Goal: Understand process/instructions

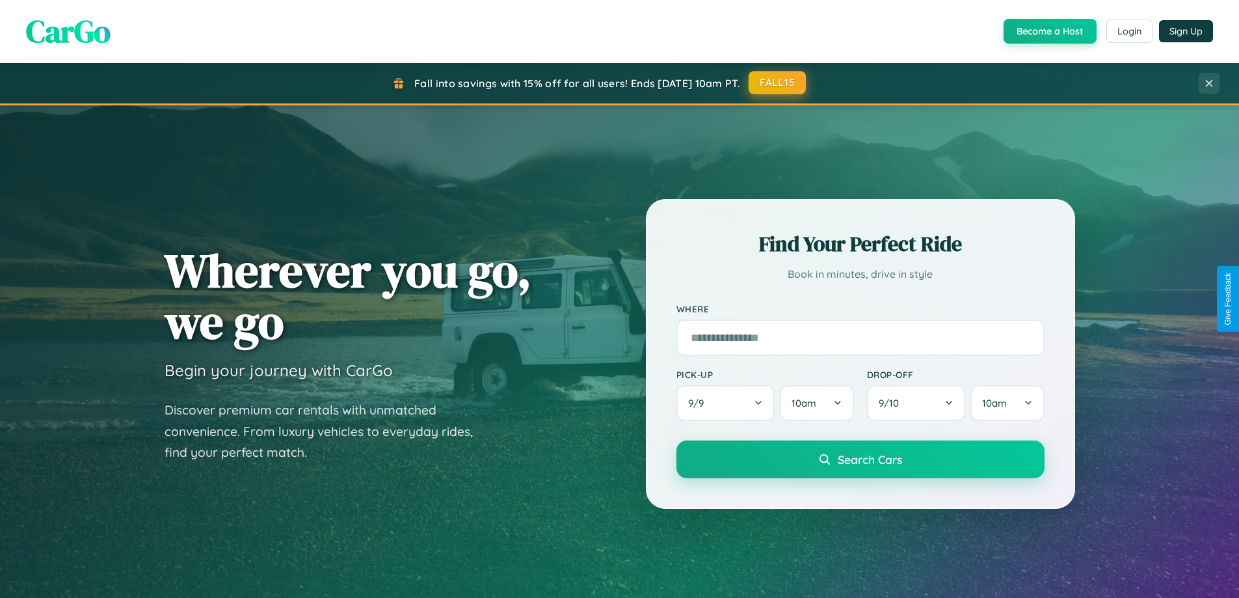
click at [778, 83] on button "FALL15" at bounding box center [777, 82] width 57 height 23
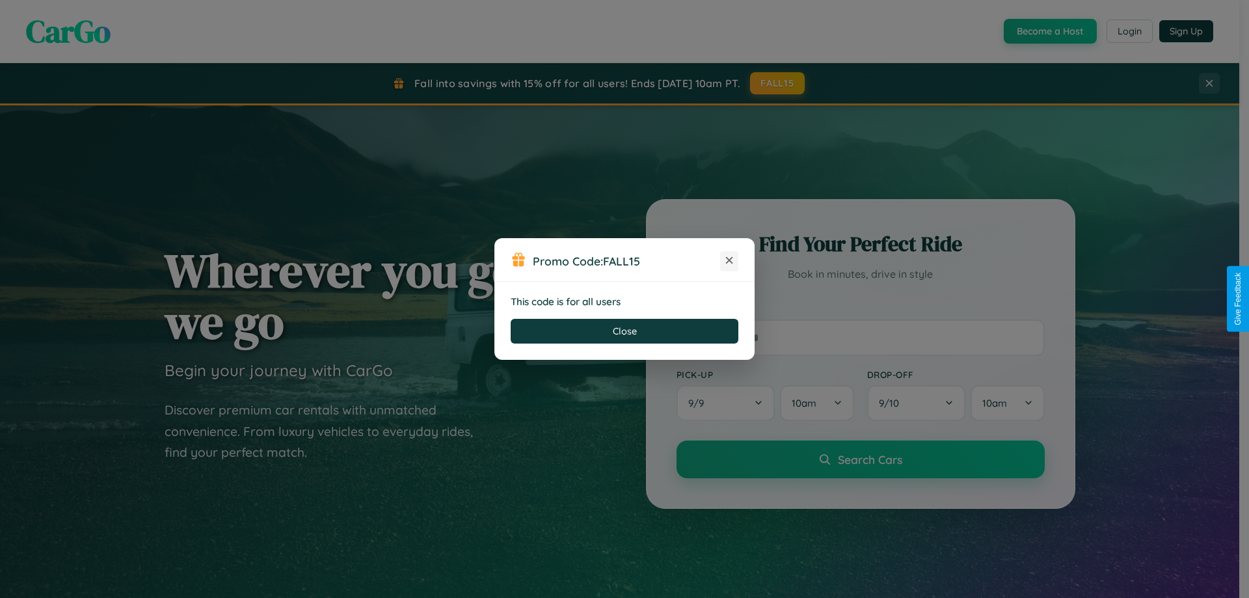
click at [729, 261] on icon at bounding box center [729, 260] width 13 height 13
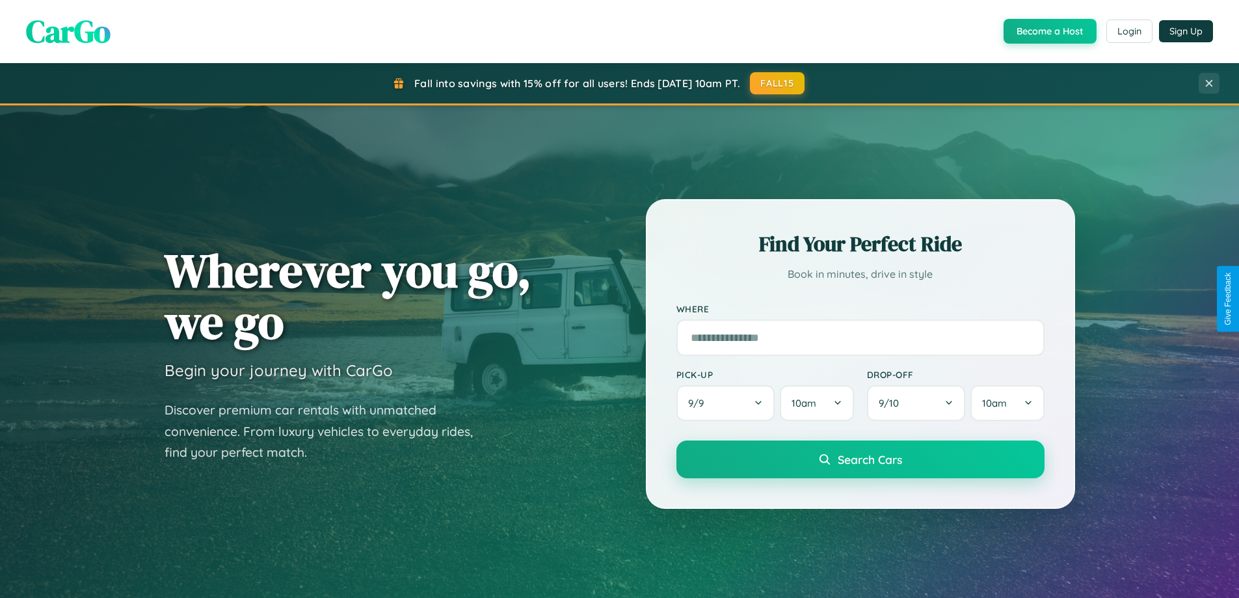
scroll to position [1146, 0]
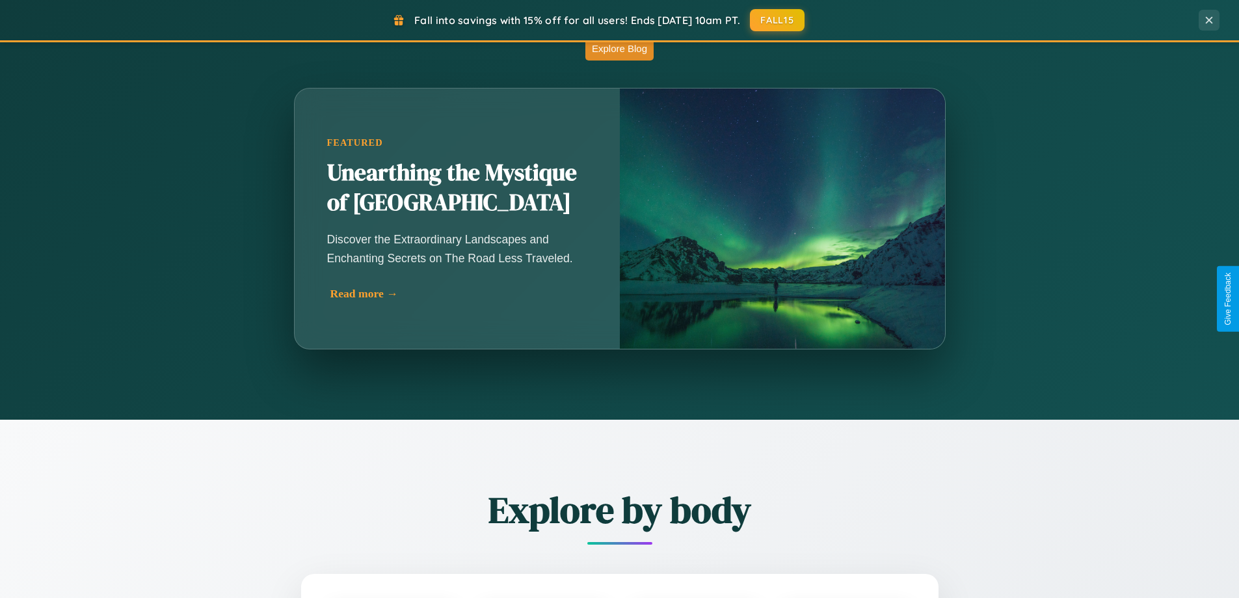
click at [460, 293] on div "Read more →" at bounding box center [461, 294] width 260 height 14
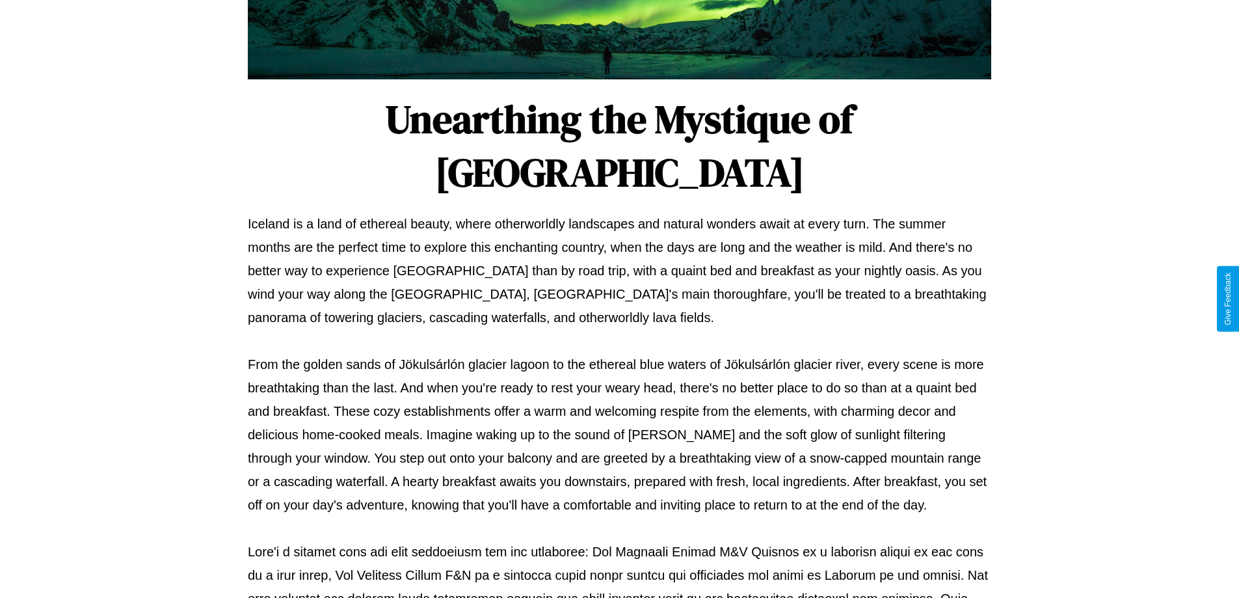
scroll to position [421, 0]
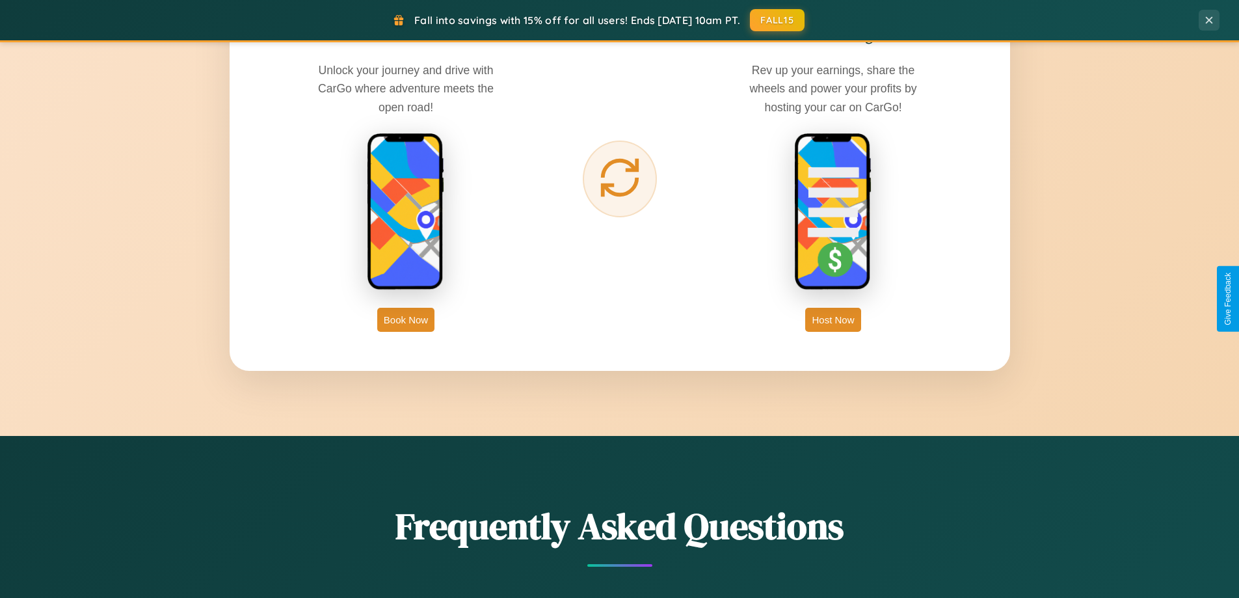
scroll to position [2090, 0]
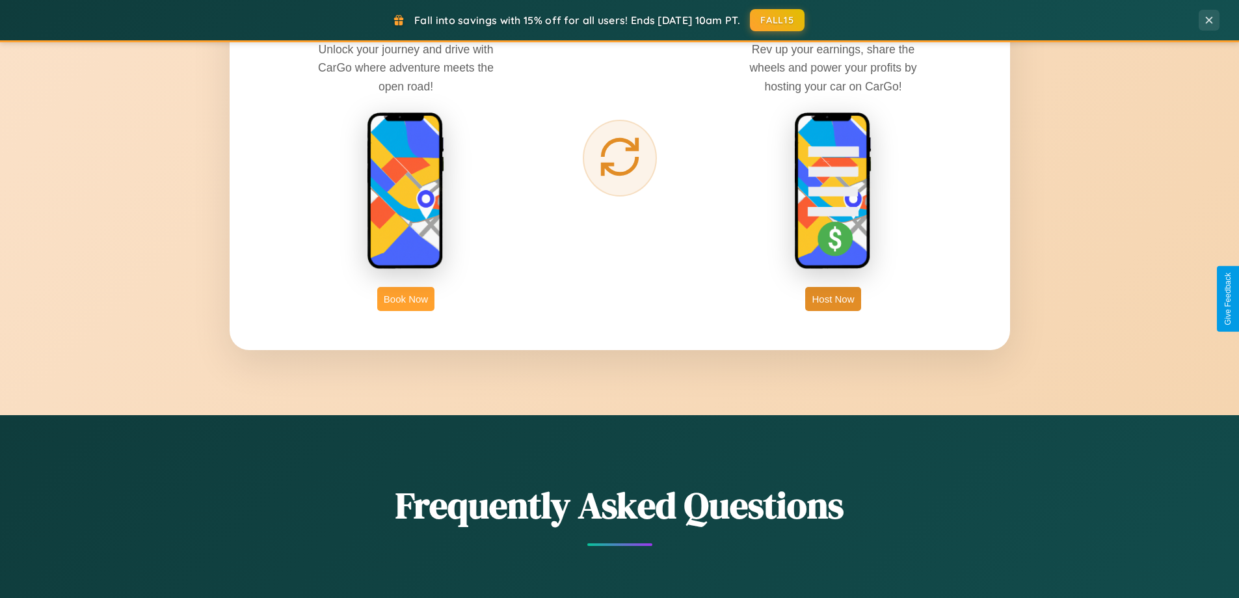
click at [406, 299] on button "Book Now" at bounding box center [405, 299] width 57 height 24
